Goal: Task Accomplishment & Management: Manage account settings

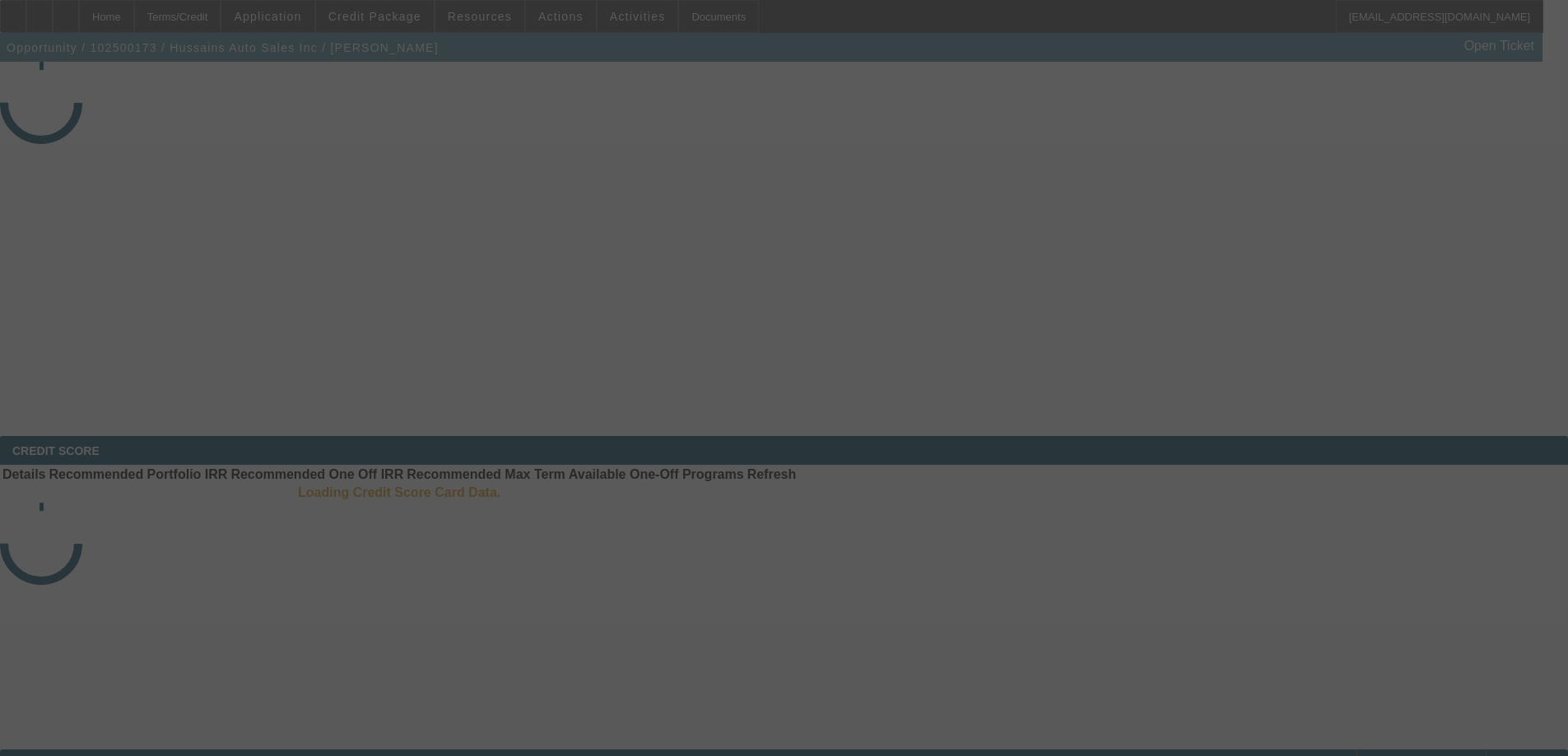
select select "3"
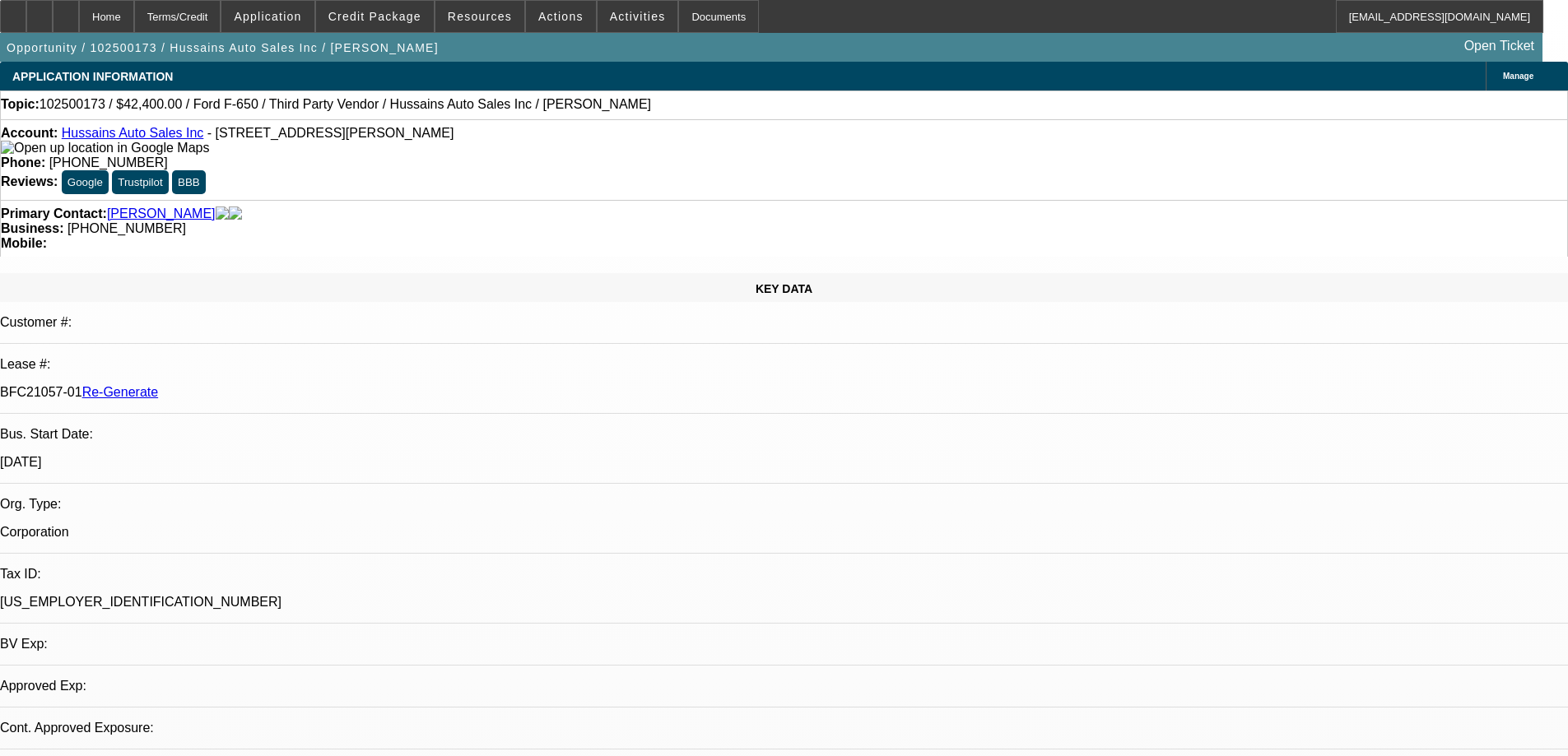
select select "0"
select select "6"
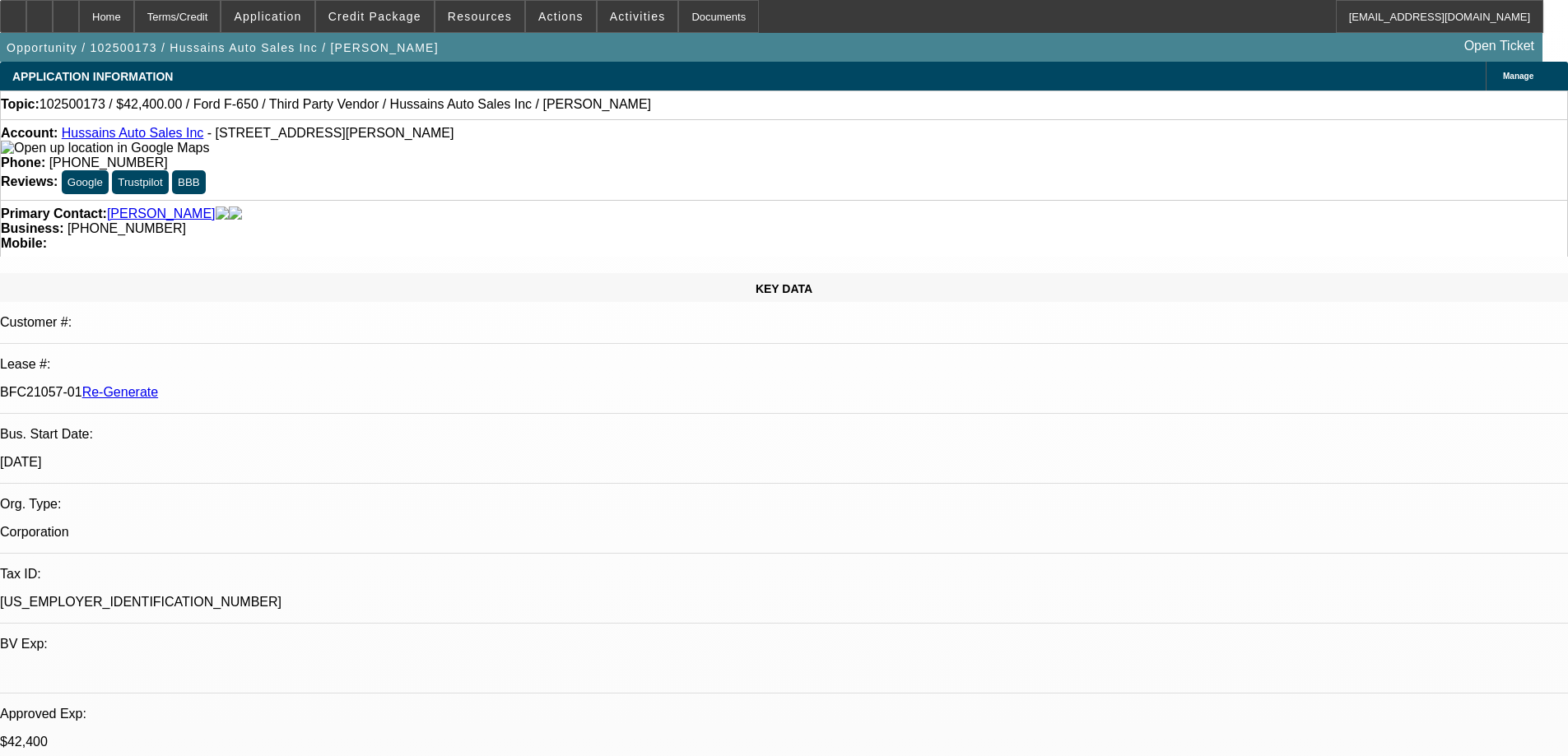
click at [678, 17] on div "Documents" at bounding box center [719, 16] width 81 height 33
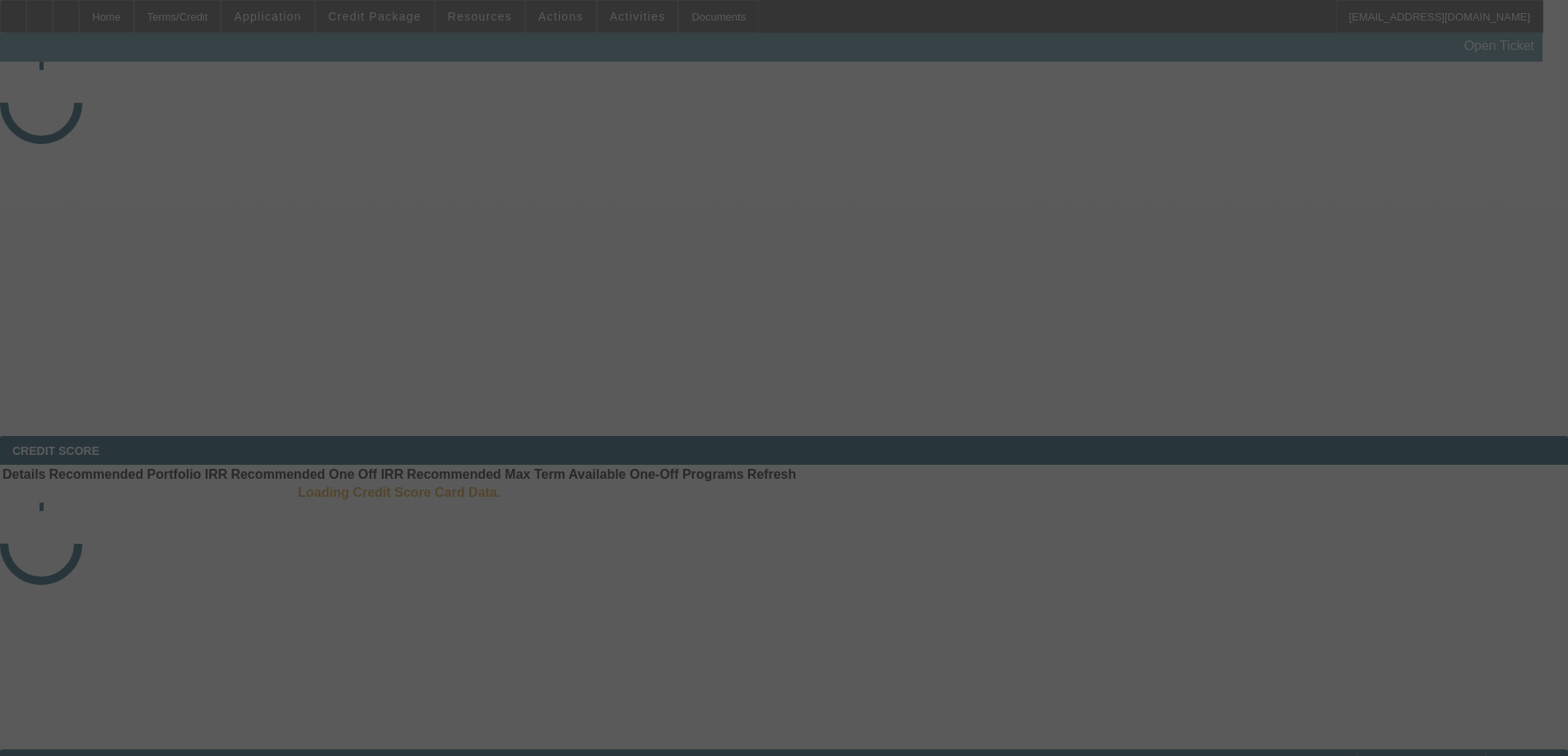
select select "3"
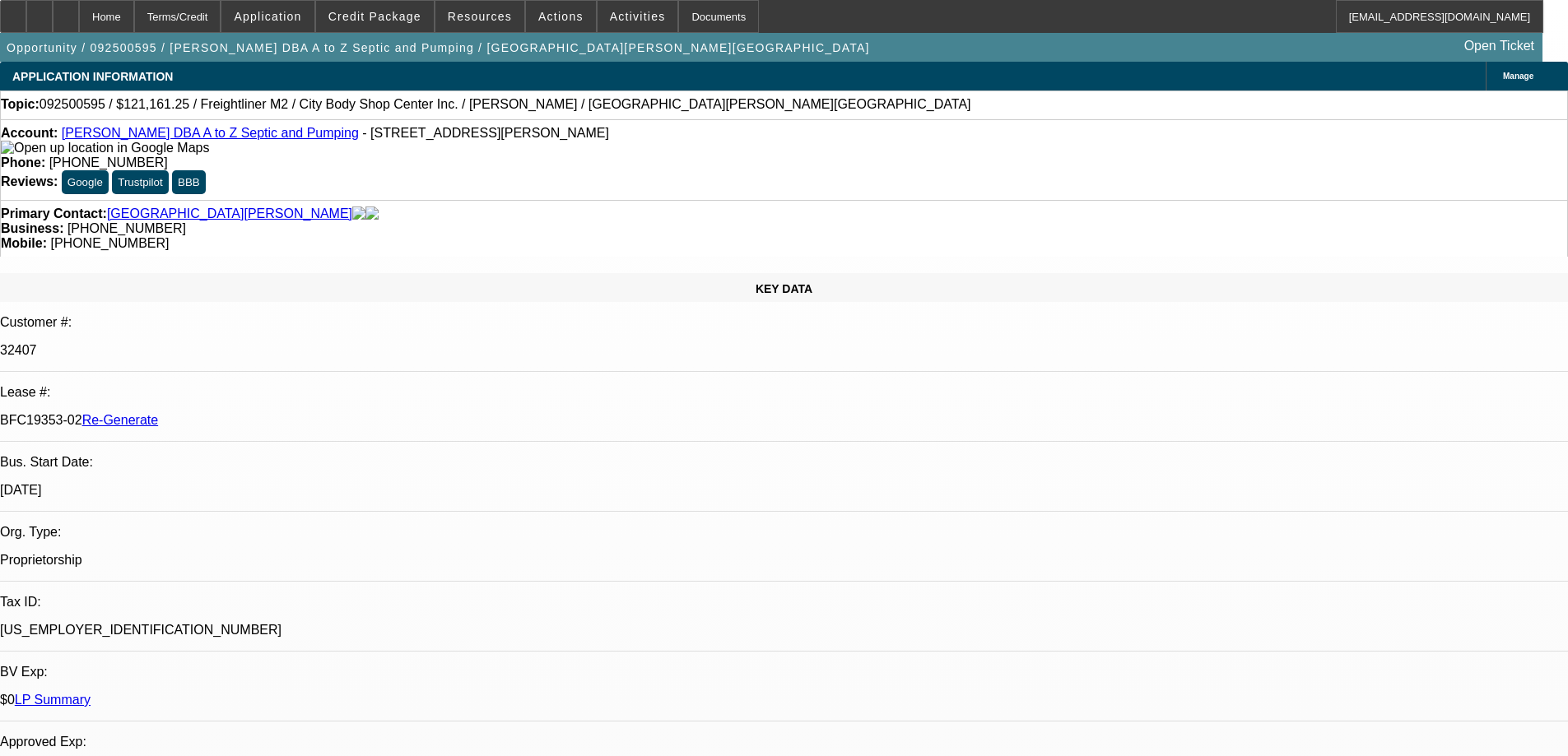
select select "0"
select select "6"
click at [678, 20] on div "Documents" at bounding box center [719, 16] width 81 height 33
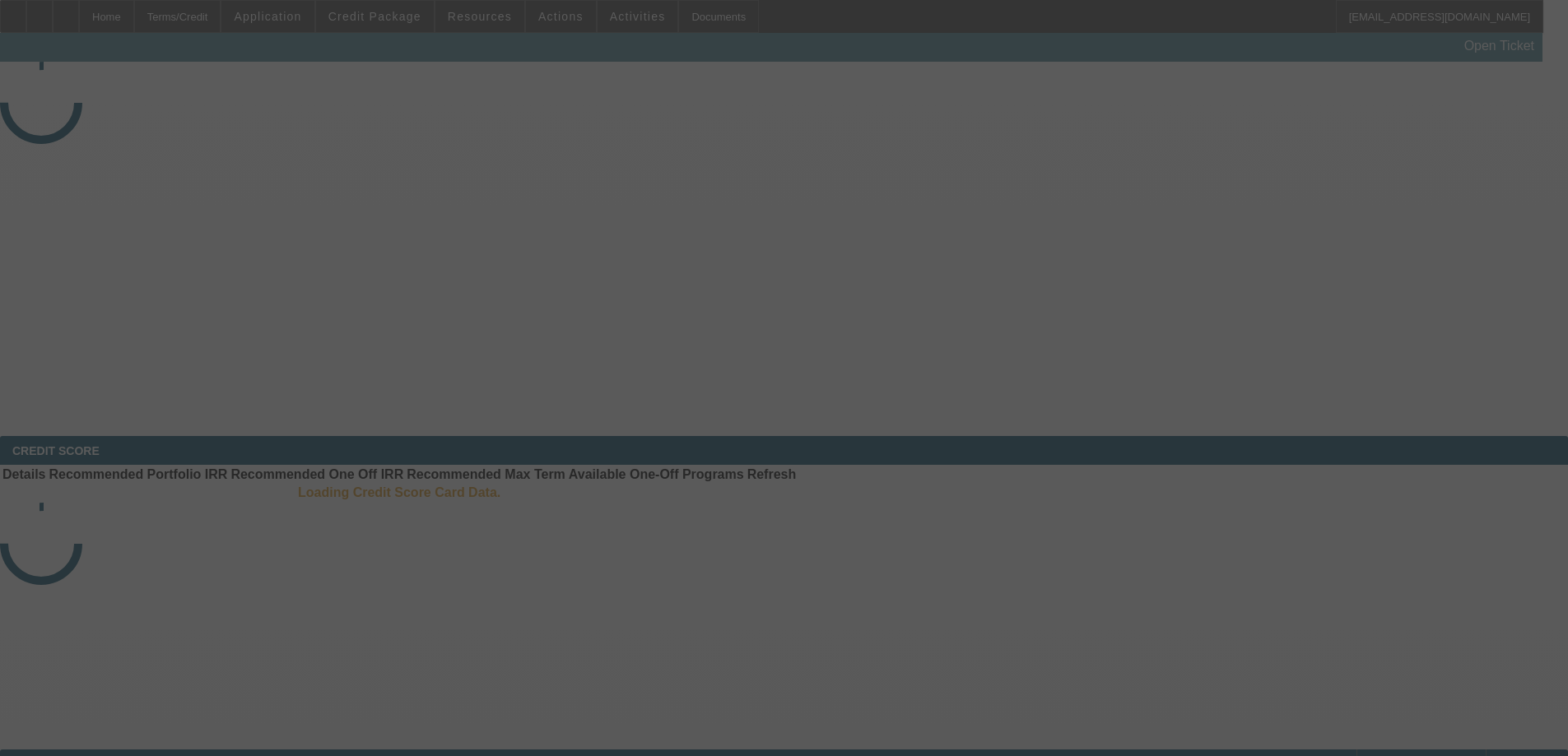
select select "3"
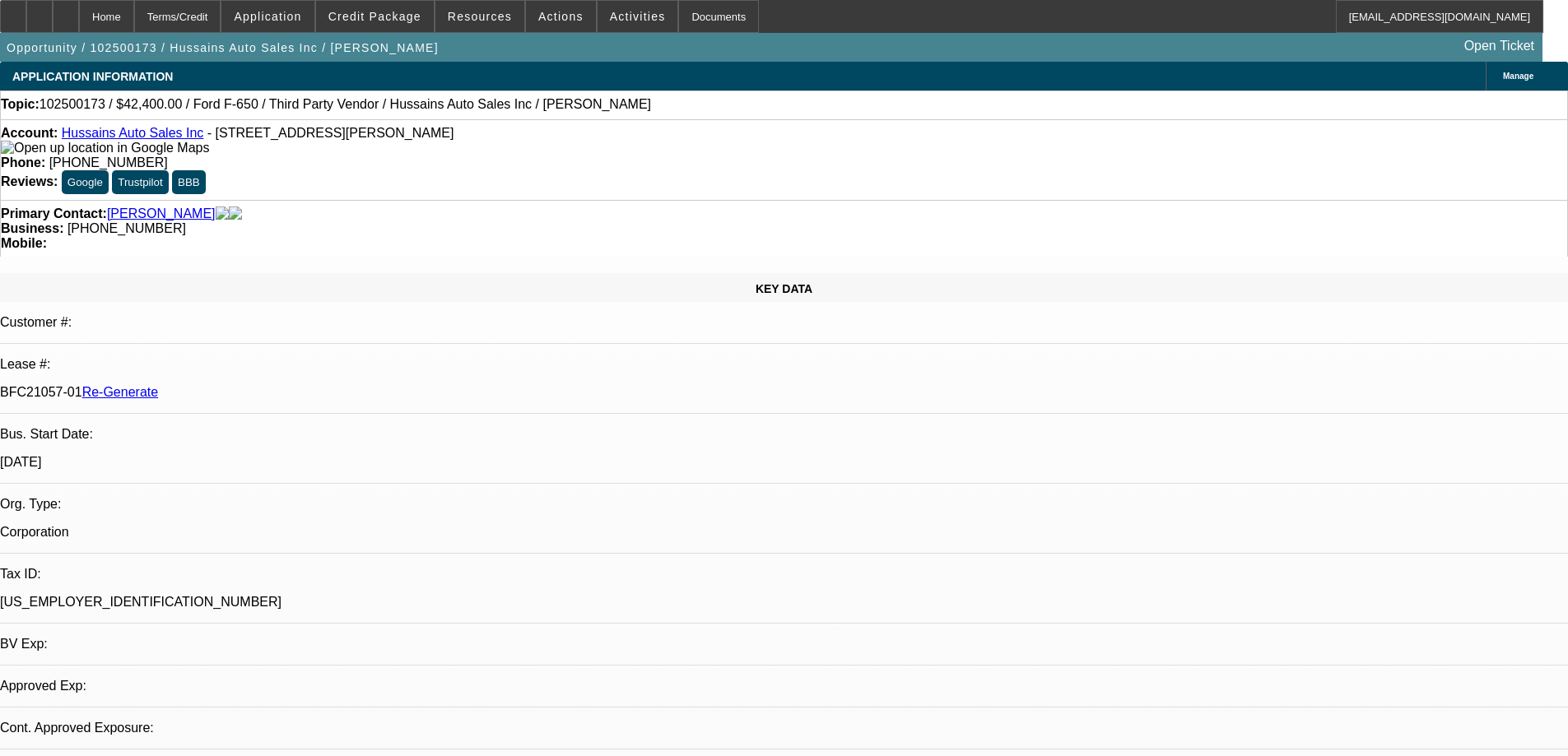
select select "0"
select select "6"
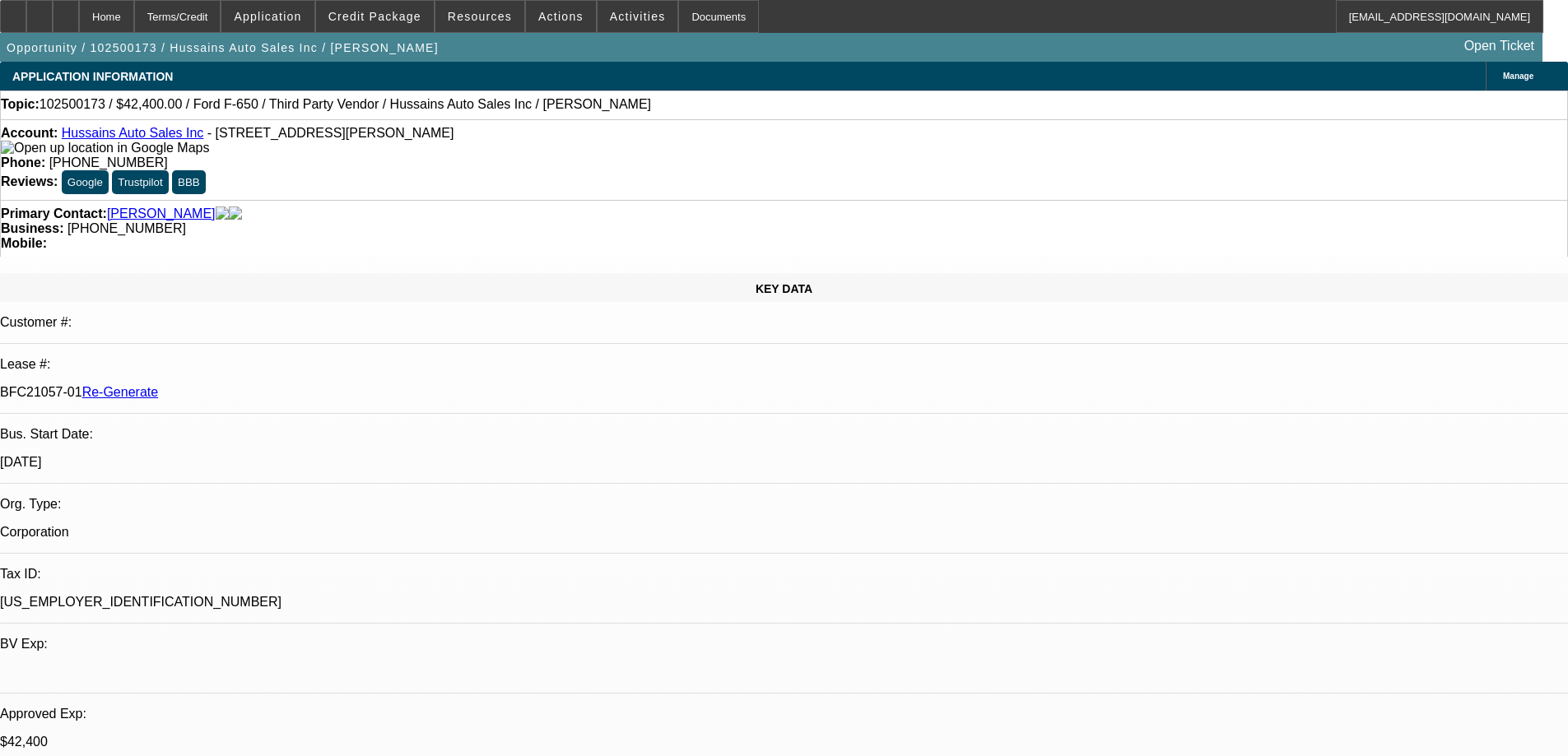
click at [678, 20] on div "Documents" at bounding box center [719, 16] width 81 height 33
click at [475, 13] on span "Resources" at bounding box center [480, 16] width 64 height 13
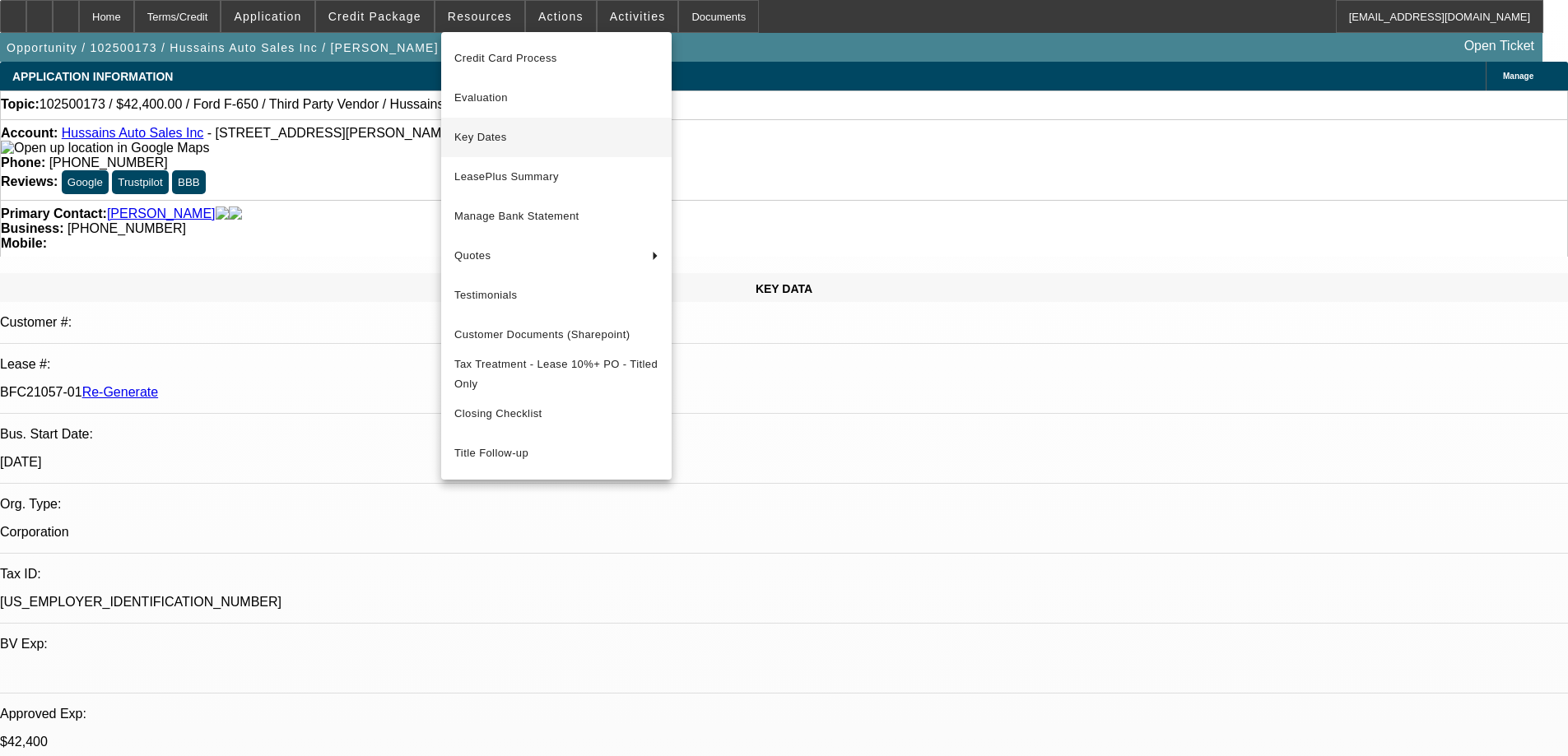
click at [490, 144] on span "Key Dates" at bounding box center [556, 137] width 204 height 19
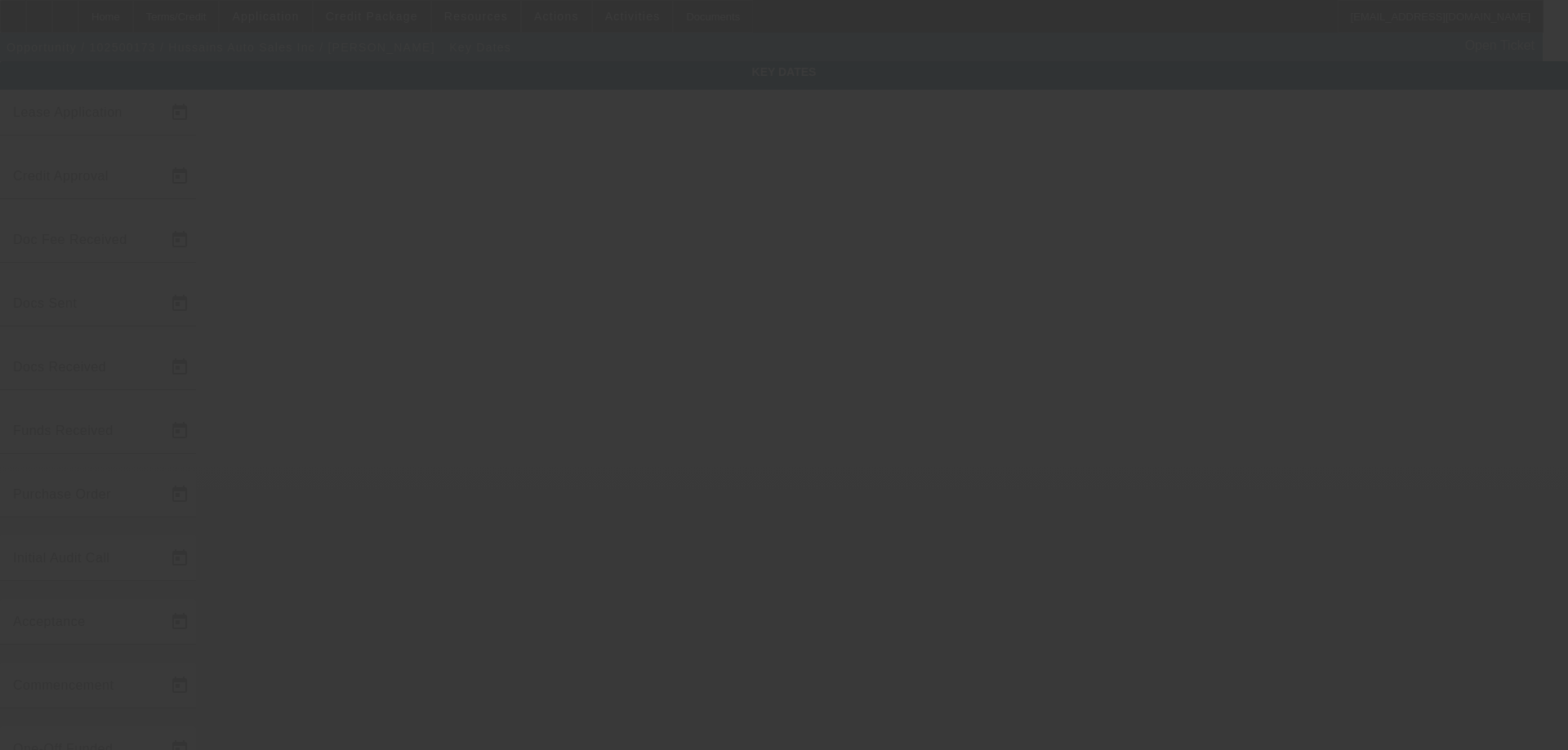
type input "[DATE]"
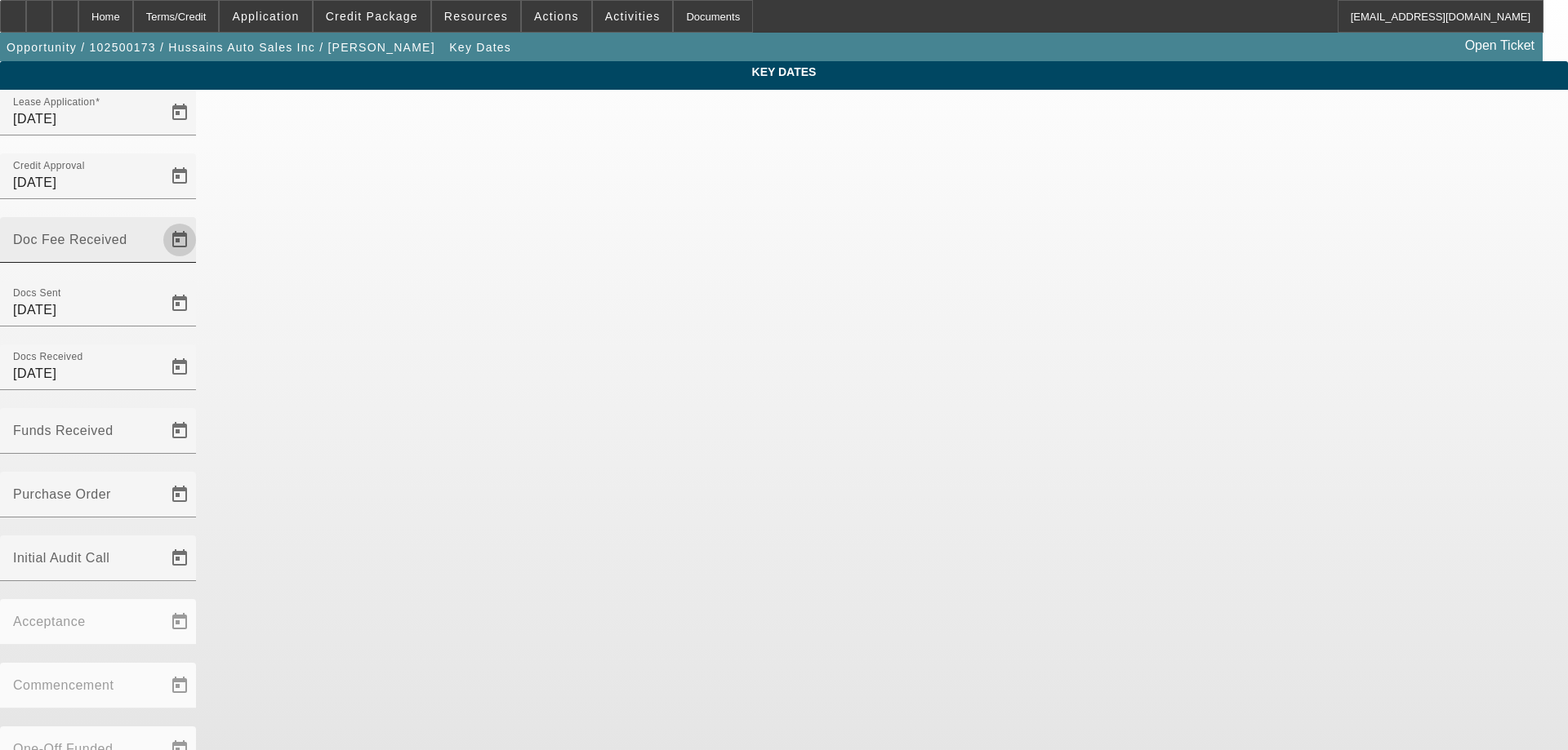
click at [199, 221] on span "Open calendar" at bounding box center [179, 240] width 39 height 39
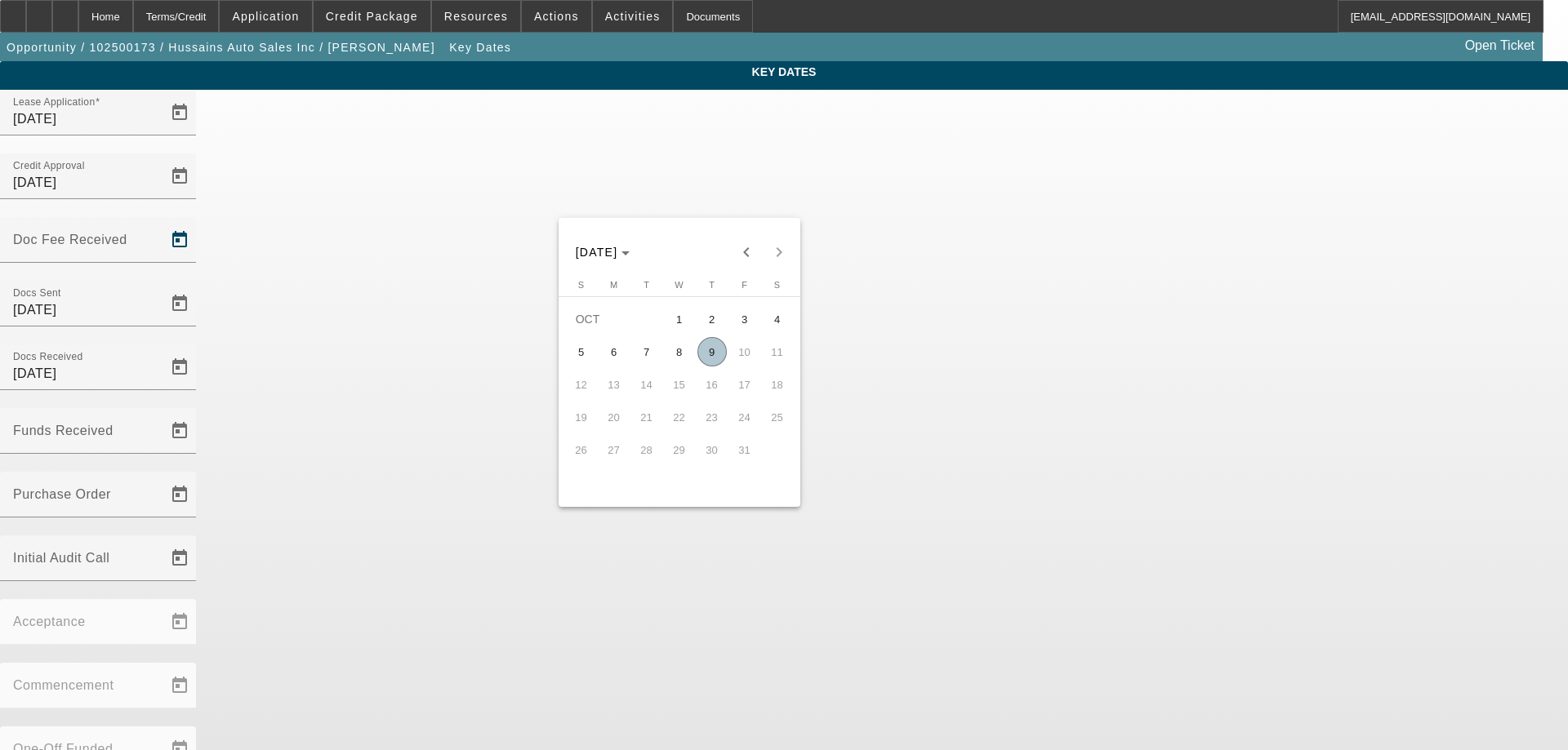
click at [720, 357] on span "9" at bounding box center [712, 352] width 30 height 30
type input "[DATE]"
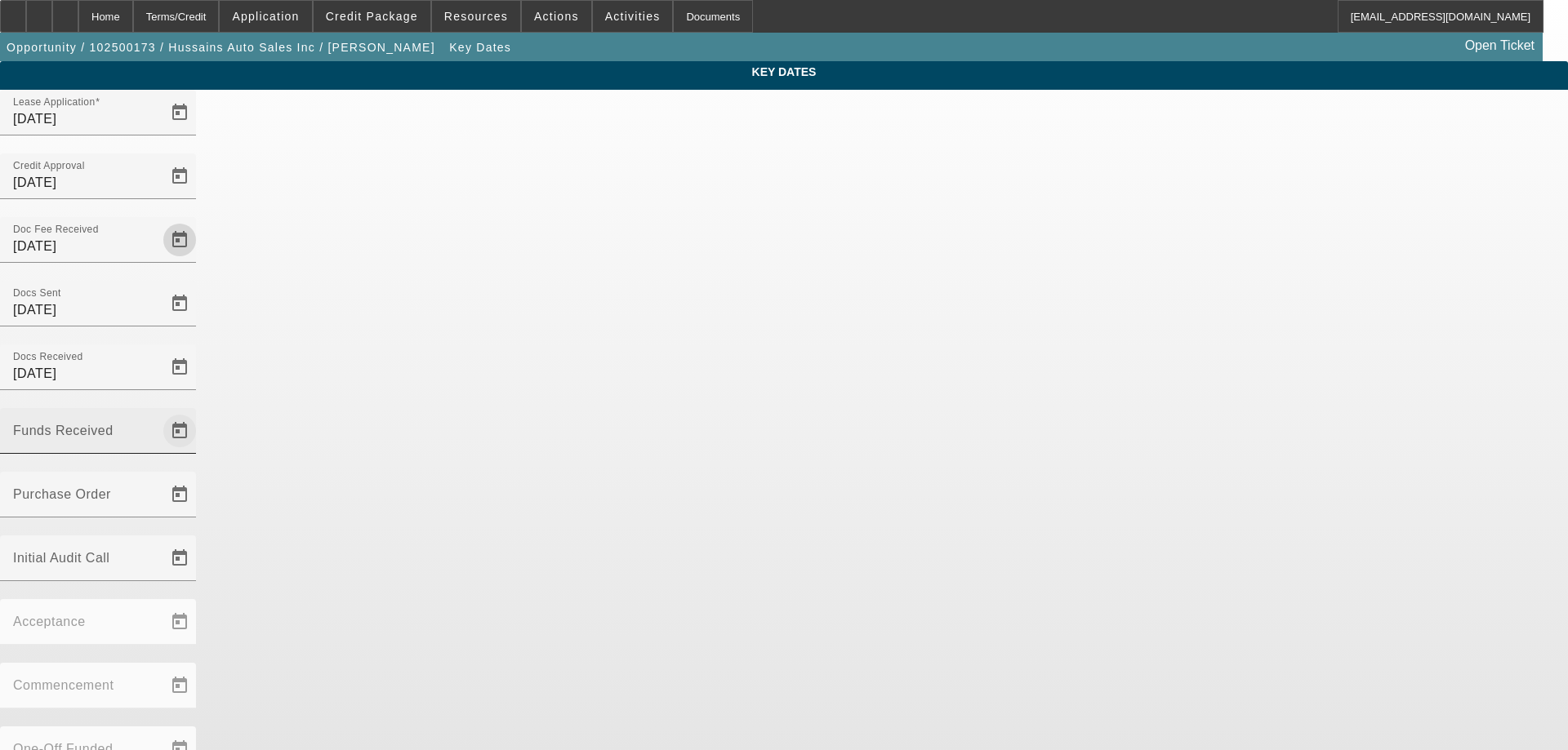
click at [199, 411] on span "Open calendar" at bounding box center [179, 430] width 39 height 39
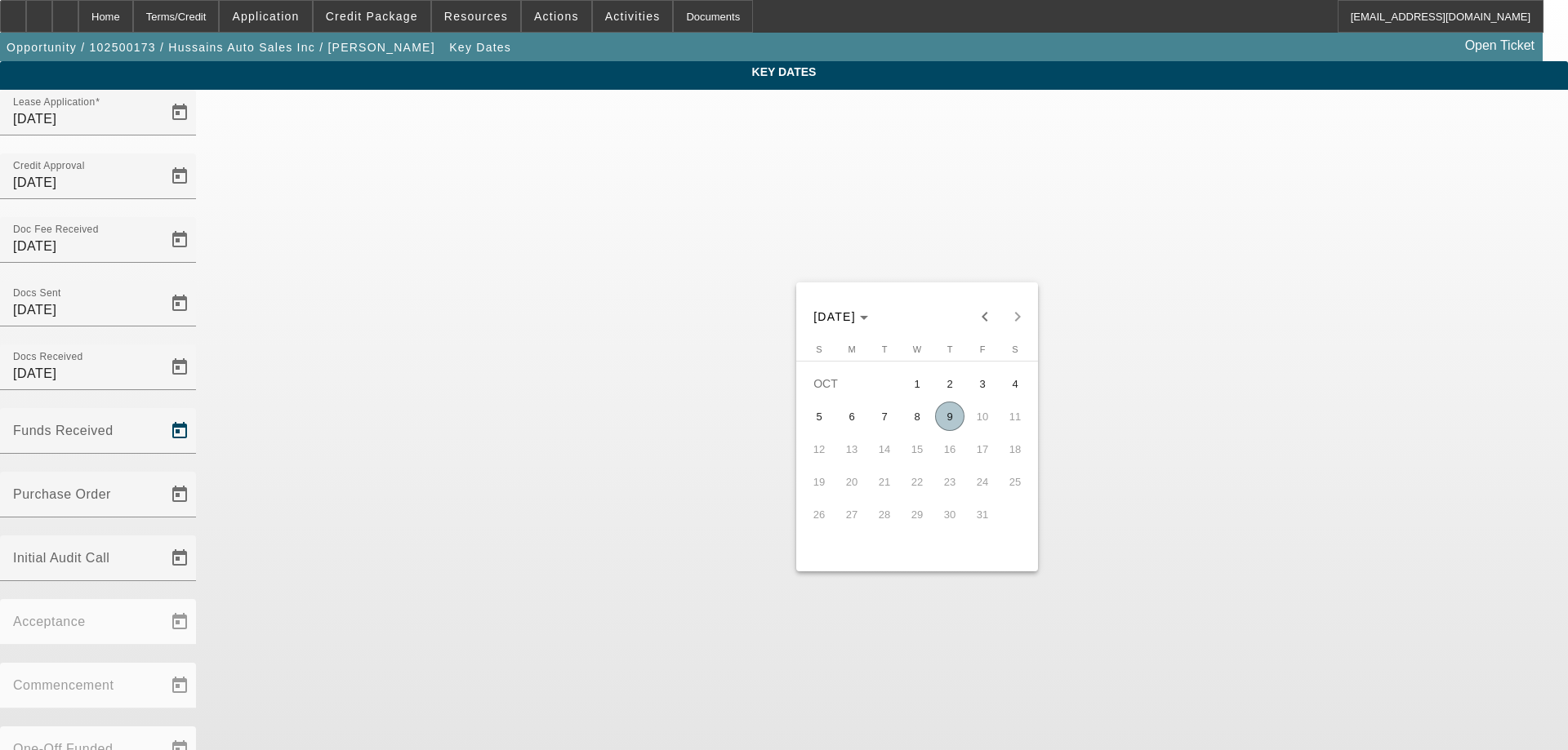
click at [947, 418] on span "9" at bounding box center [950, 416] width 30 height 30
type input "[DATE]"
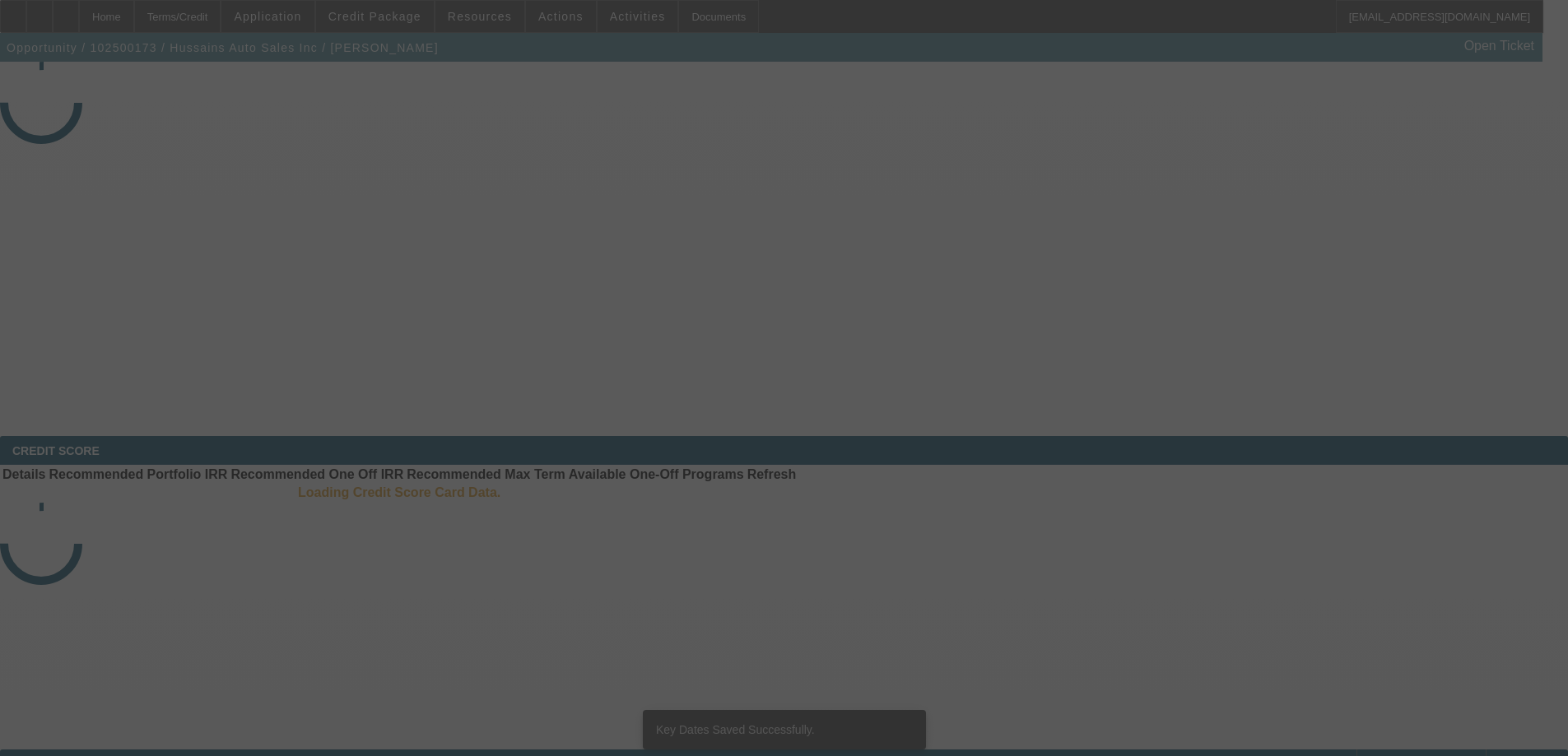
select select "3"
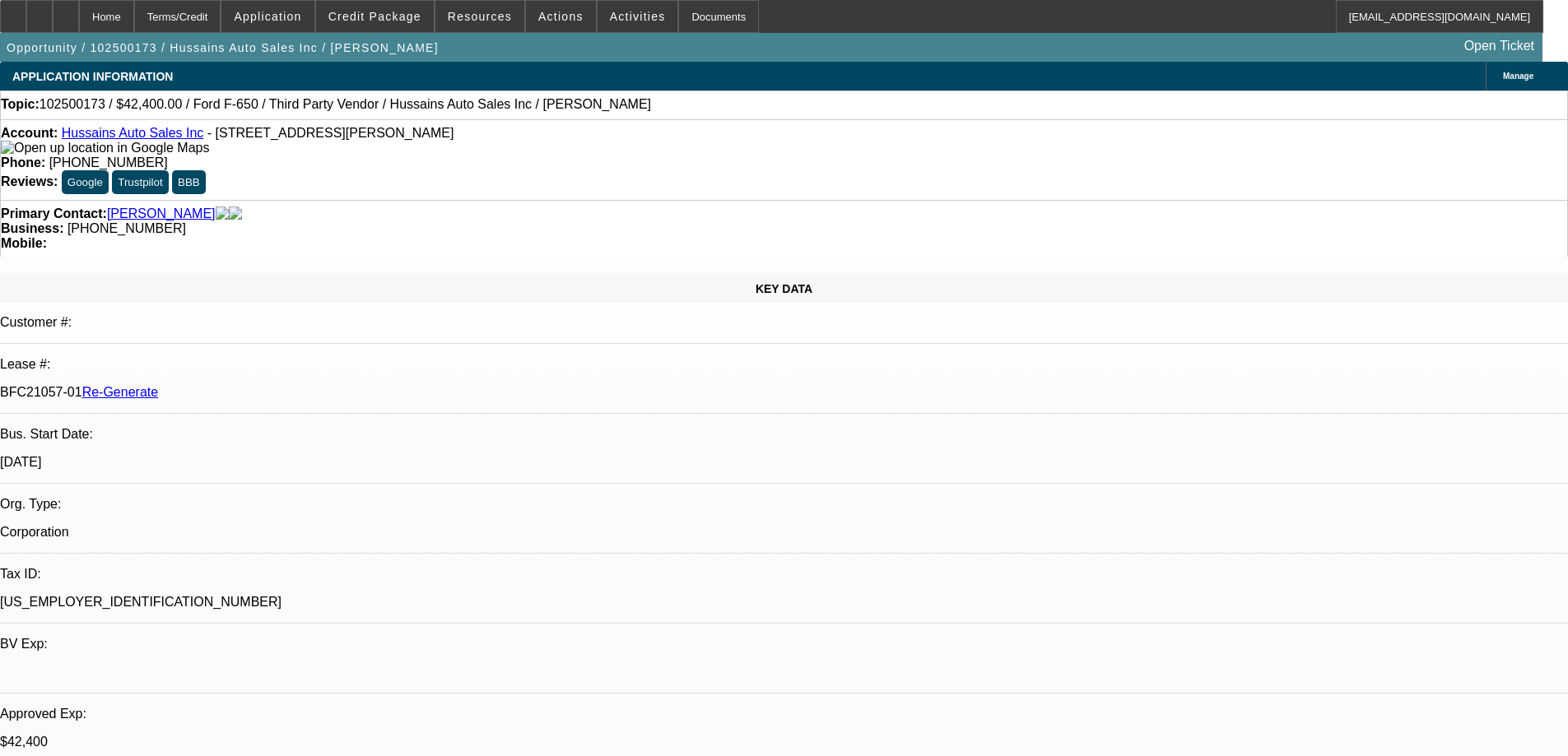
select select "0"
select select "6"
